Goal: Task Accomplishment & Management: Understand process/instructions

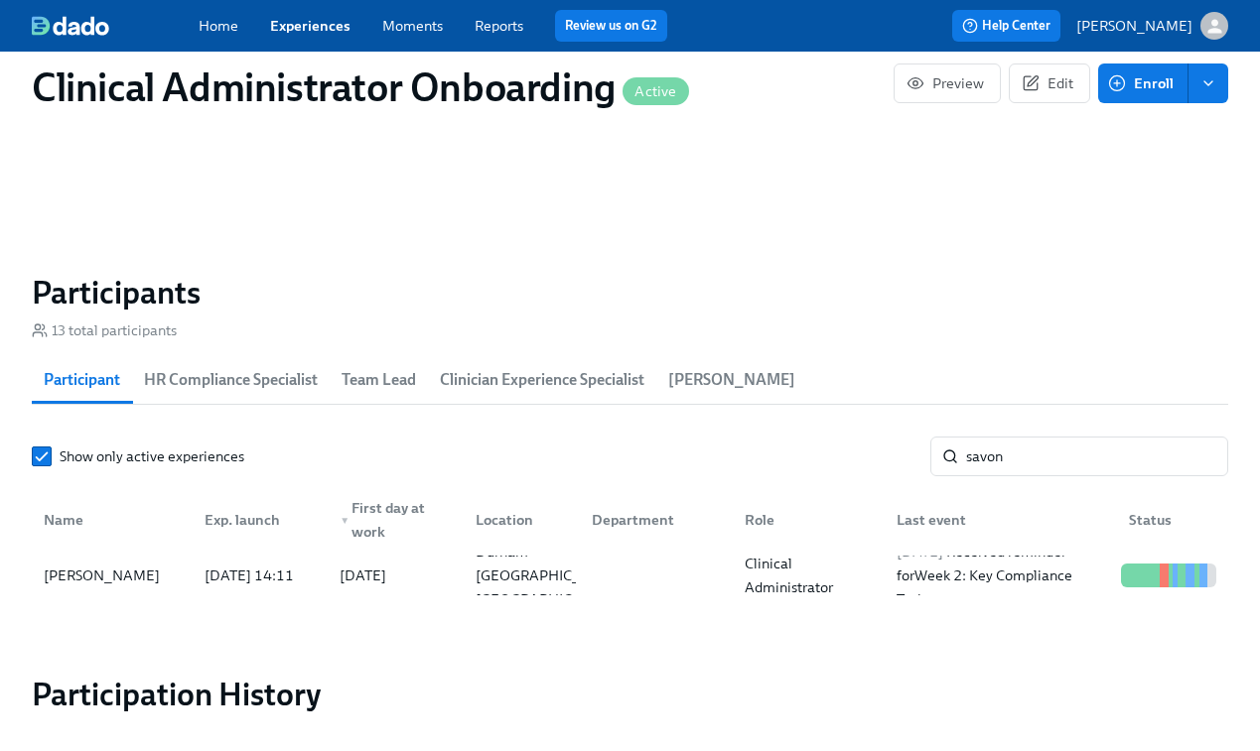
scroll to position [0, 12540]
click at [996, 583] on div "[DATE] Received reminder for Week 2: Key Compliance Tasks" at bounding box center [1000, 575] width 224 height 71
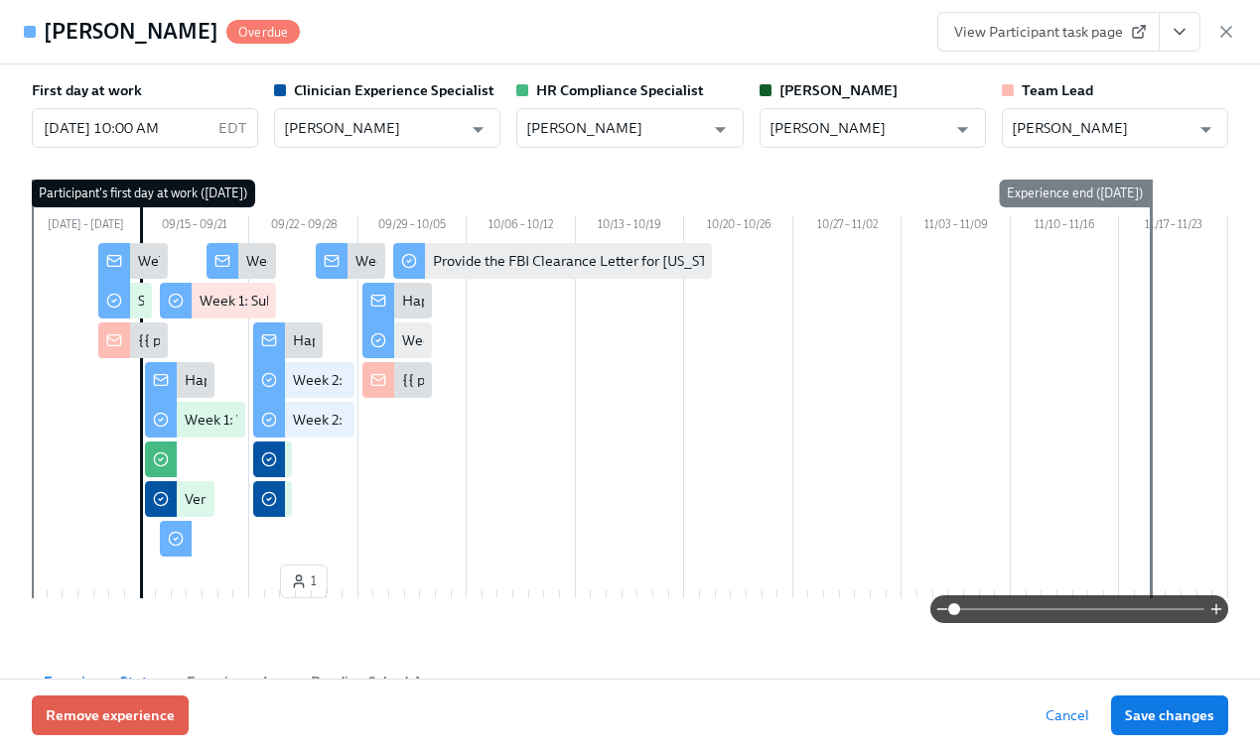
click at [1018, 30] on span "View Participant task page" at bounding box center [1048, 32] width 189 height 20
